Goal: Information Seeking & Learning: Learn about a topic

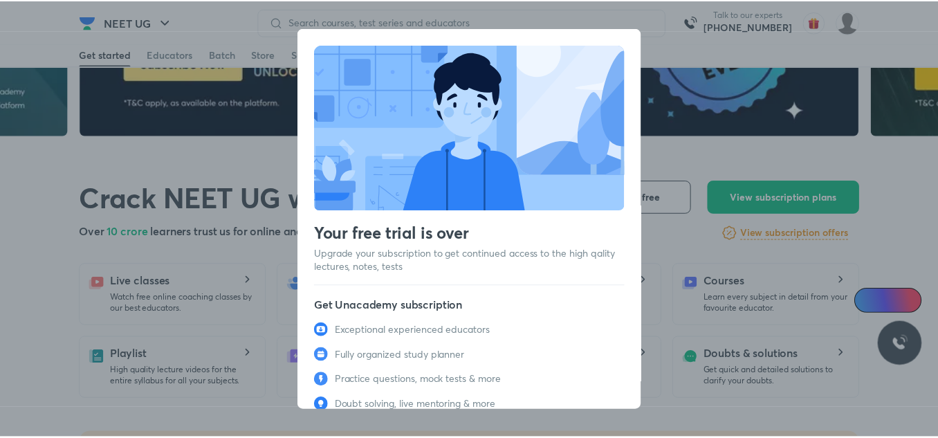
scroll to position [62, 0]
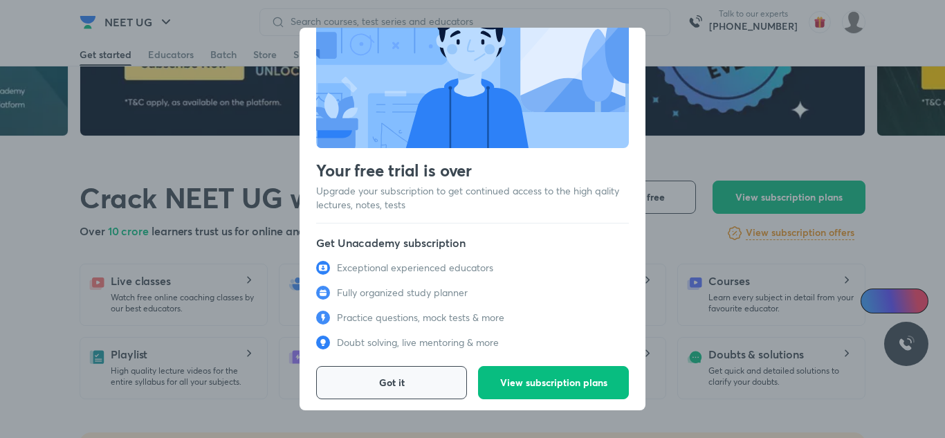
click at [361, 377] on button "Got it" at bounding box center [391, 382] width 151 height 33
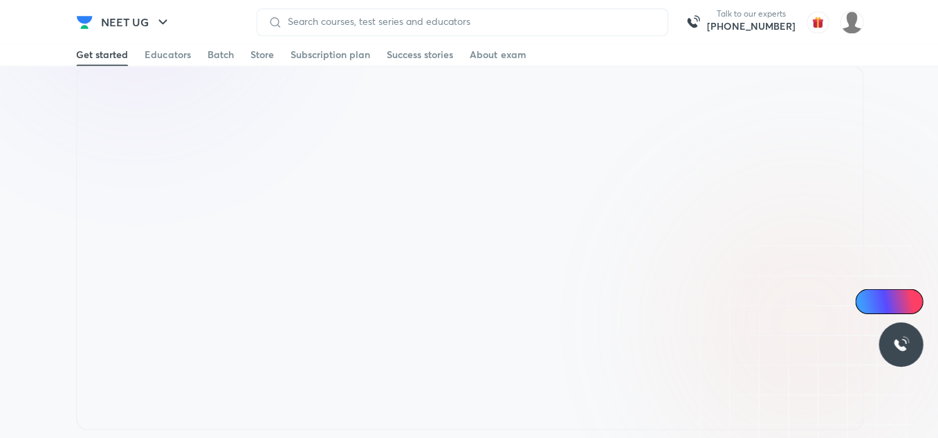
scroll to position [968, 0]
